Goal: Task Accomplishment & Management: Complete application form

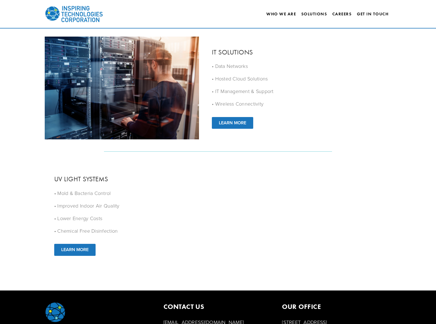
scroll to position [671, 0]
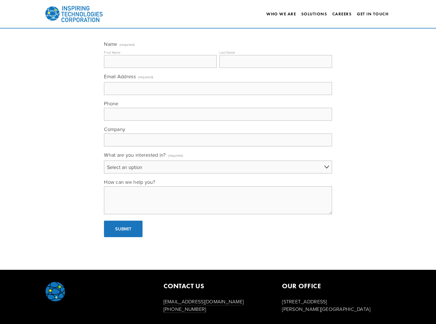
scroll to position [64, 0]
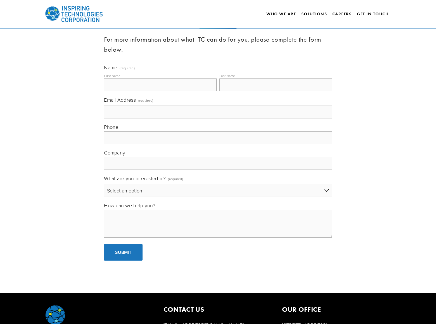
select select "General"
type input "[PERSON_NAME]"
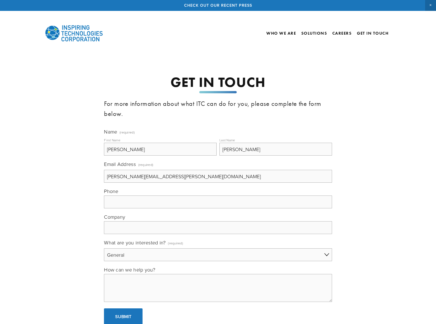
type input "[PERSON_NAME][EMAIL_ADDRESS][PERSON_NAME][DOMAIN_NAME]"
type input "[PHONE_NUMBER]"
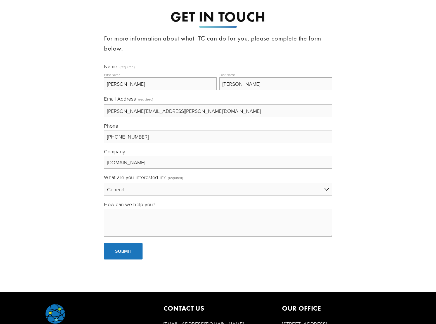
type input "[DOMAIN_NAME]"
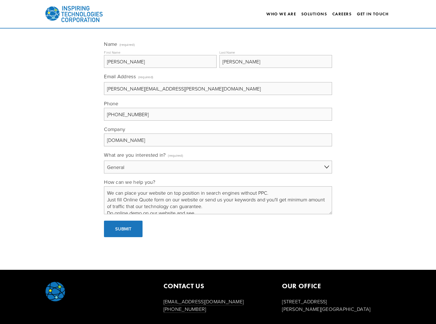
scroll to position [2, 0]
type textarea "We can place your website on top position in search engines without PPC. Just f…"
click at [123, 229] on span "Submit" at bounding box center [123, 229] width 16 height 6
